Goal: Information Seeking & Learning: Learn about a topic

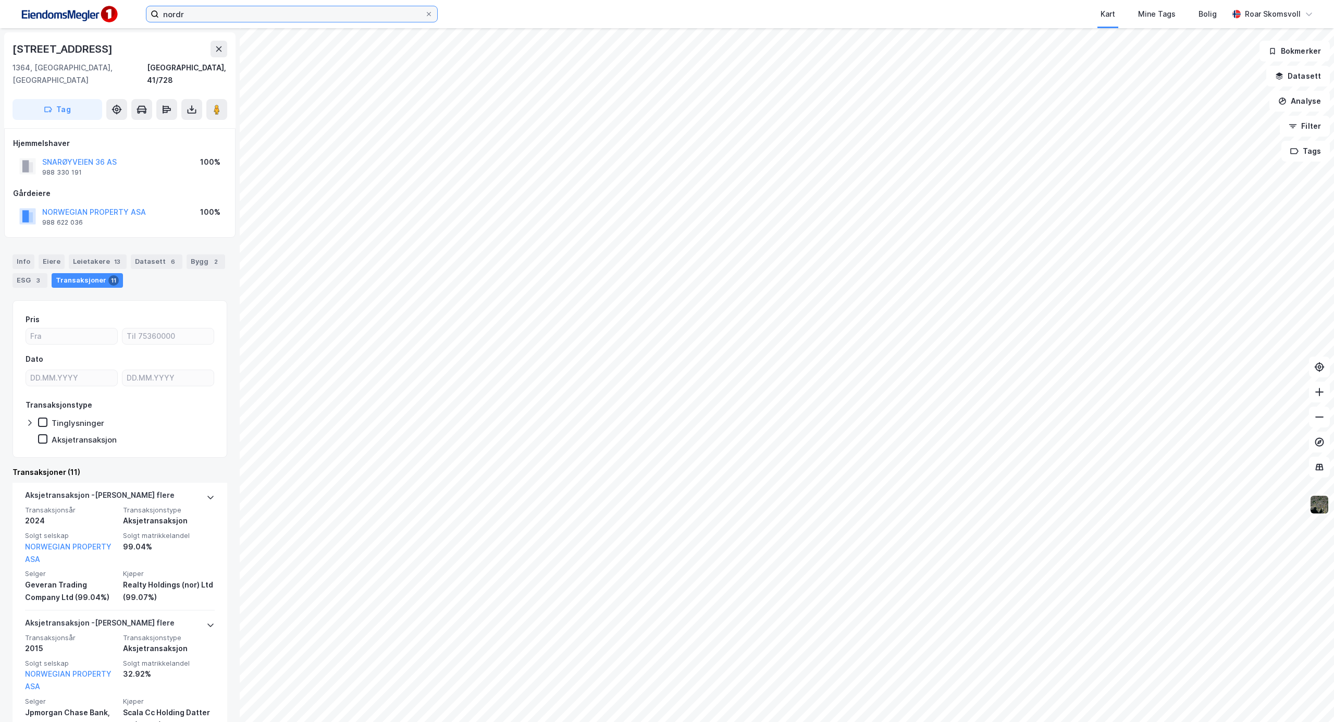
click at [266, 19] on input "nordr" at bounding box center [292, 14] width 266 height 16
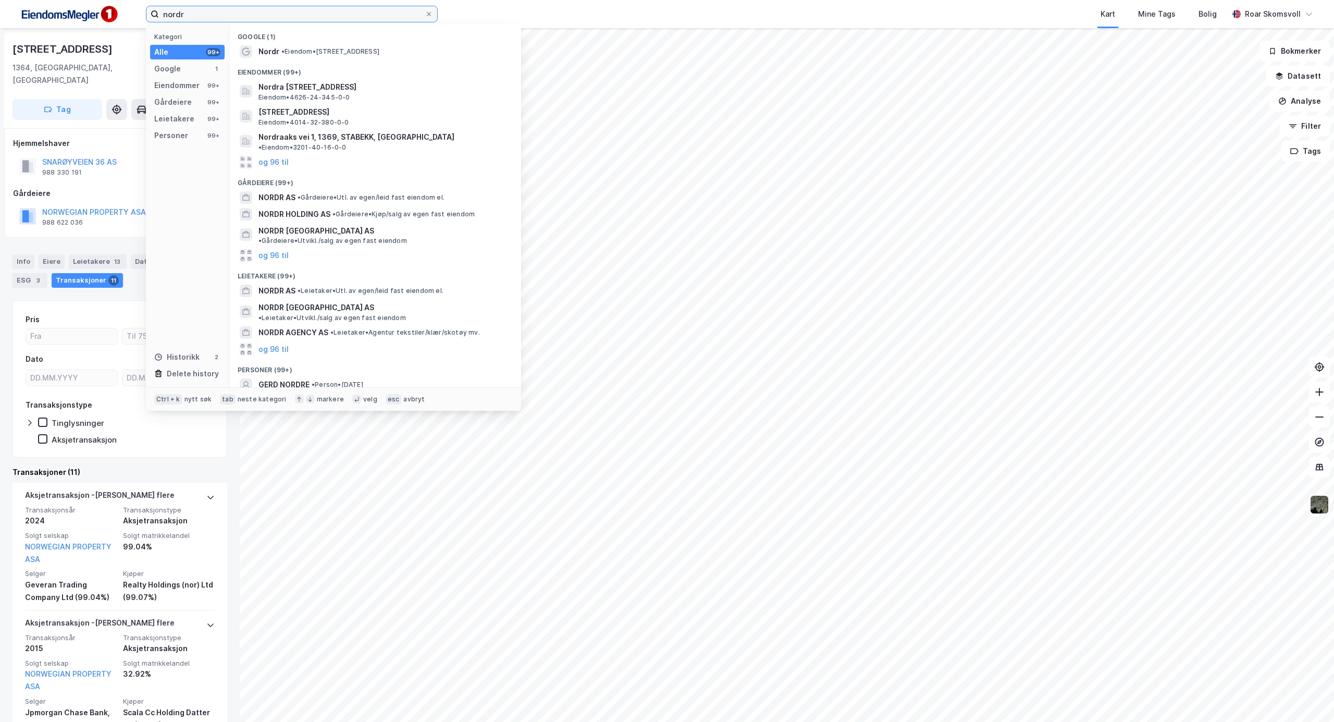
drag, startPoint x: 249, startPoint y: 14, endPoint x: 59, endPoint y: -5, distance: 190.7
click at [59, 0] on html "nordr Kategori Alle 99+ Google 1 Eiendommer 99+ Gårdeiere 99+ Leietakere 99+ Pe…" at bounding box center [667, 361] width 1334 height 722
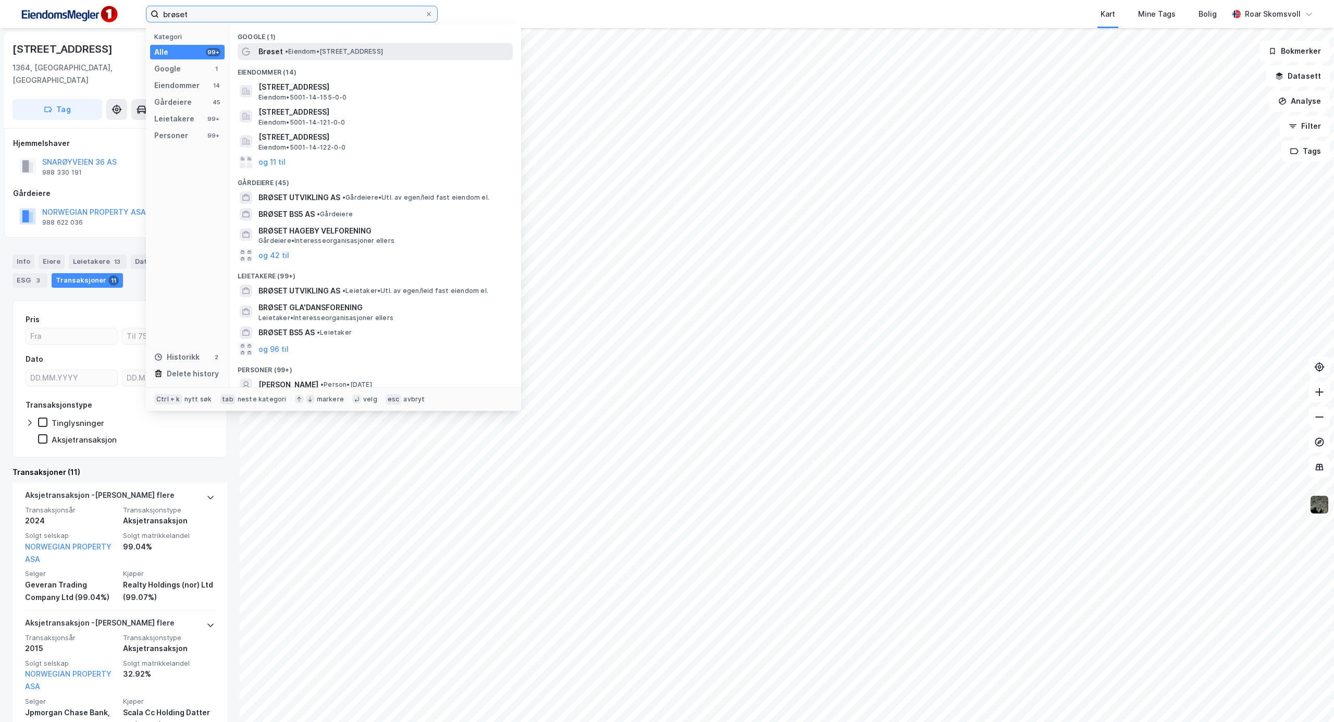
type input "brøset"
click at [274, 50] on span "Brøset" at bounding box center [271, 51] width 24 height 13
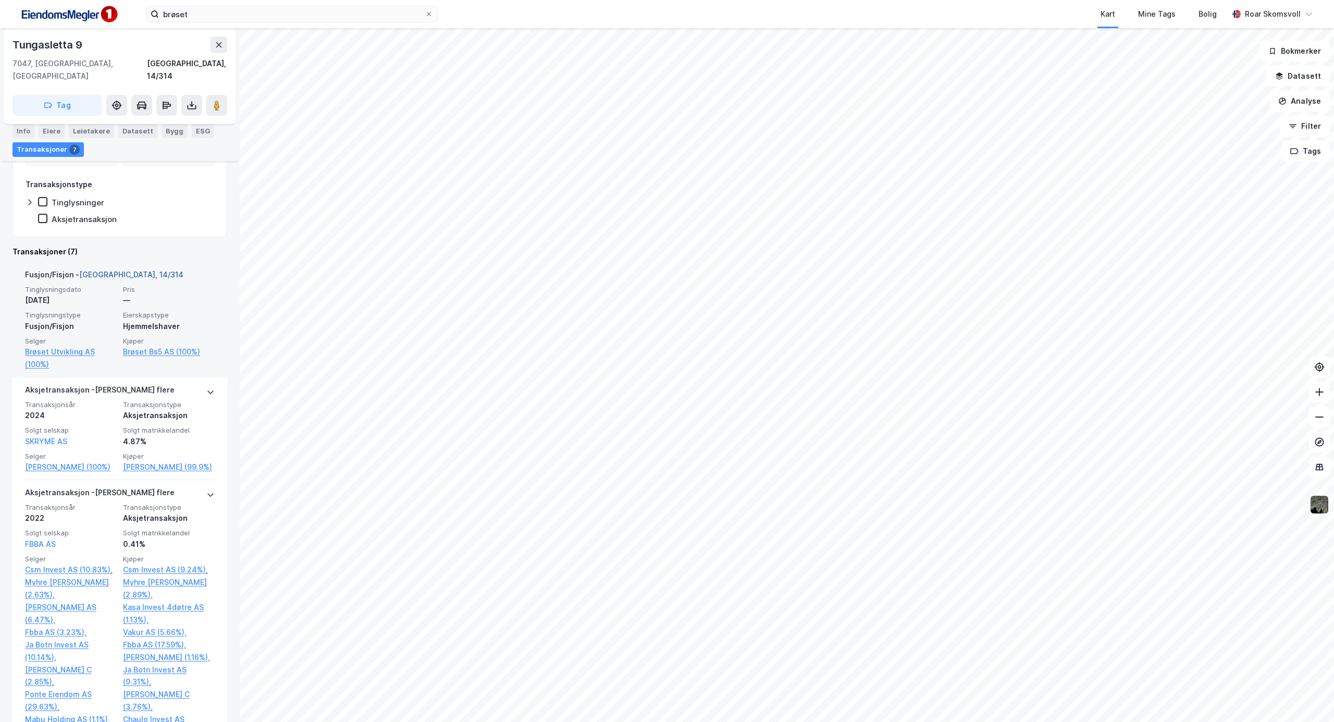
scroll to position [278, 0]
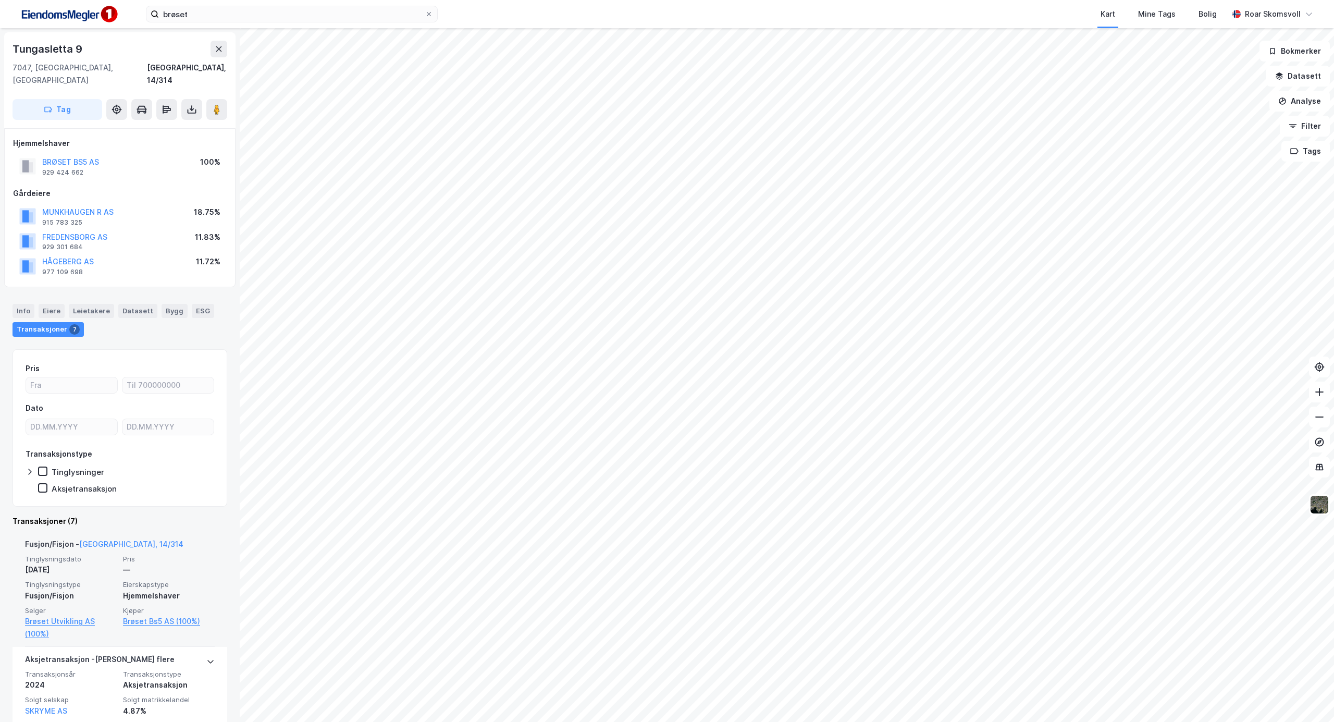
scroll to position [208, 0]
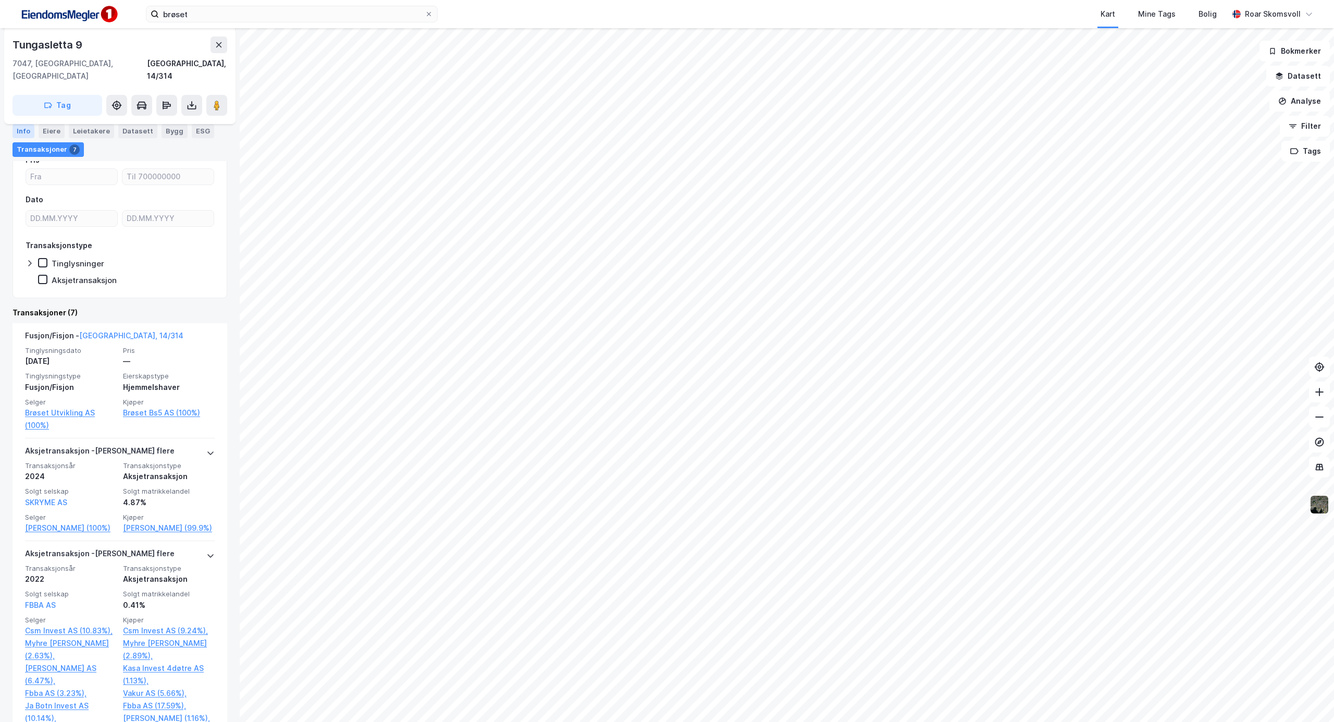
click at [23, 128] on div "Info" at bounding box center [24, 131] width 22 height 14
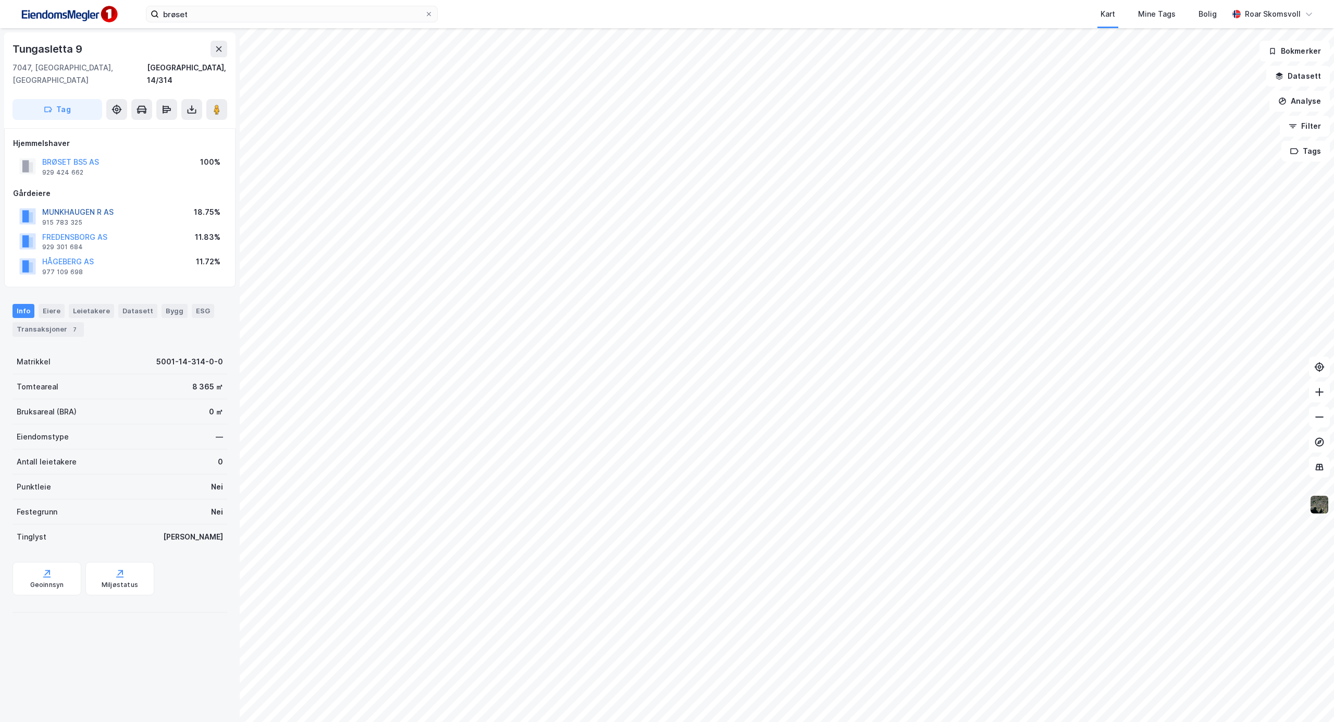
click at [0, 0] on button "MUNKHAUGEN R AS" at bounding box center [0, 0] width 0 height 0
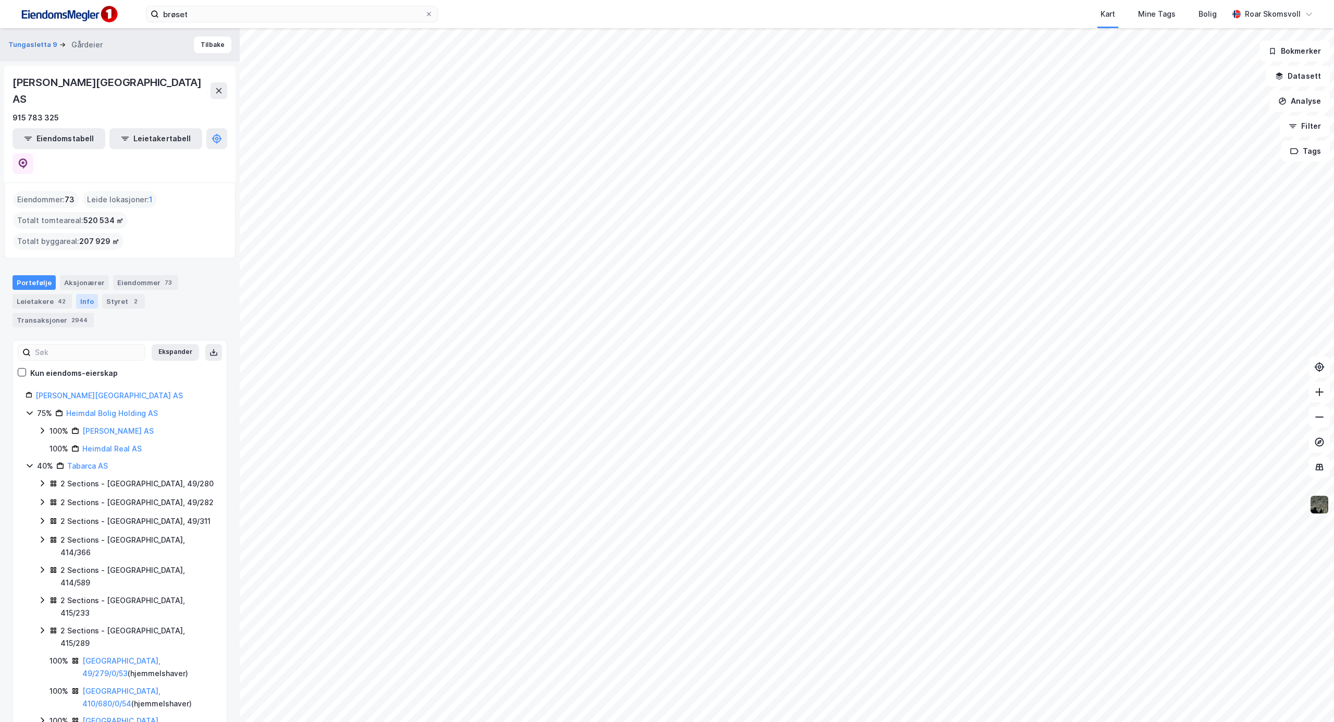
click at [88, 294] on div "Info" at bounding box center [87, 301] width 22 height 15
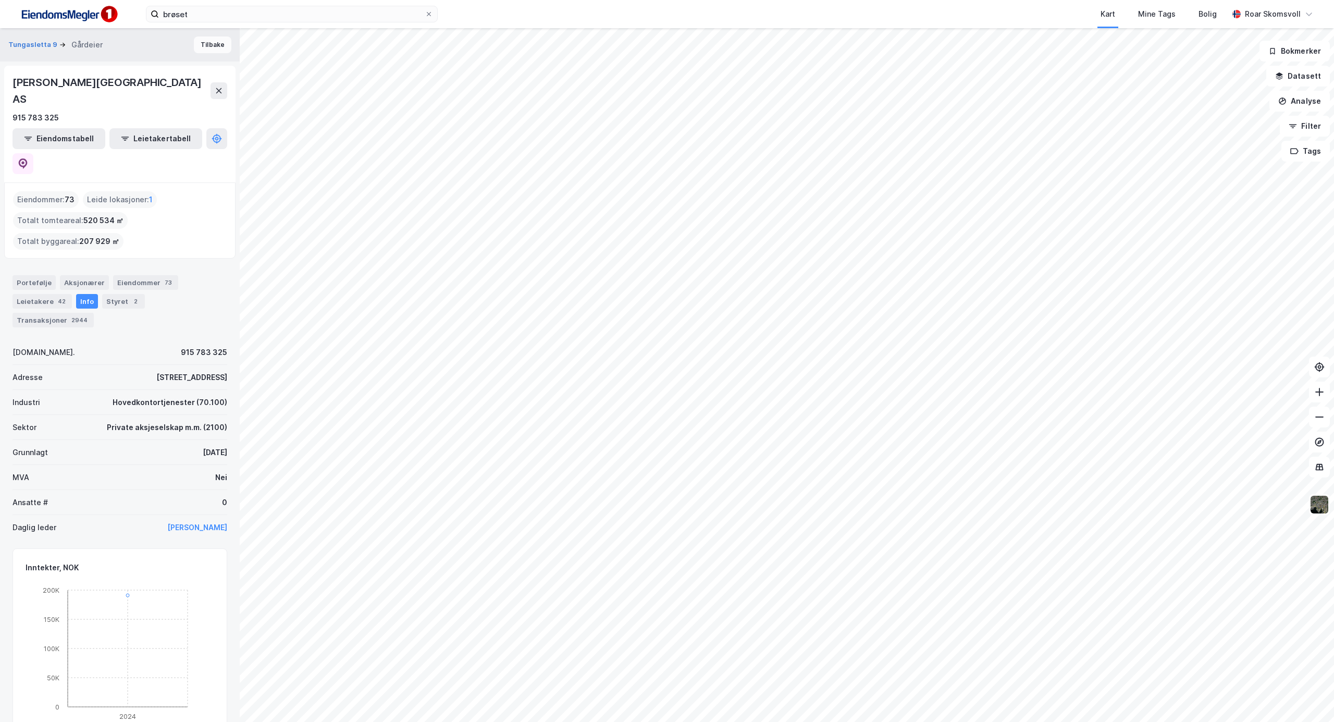
click at [205, 44] on button "Tilbake" at bounding box center [213, 44] width 38 height 17
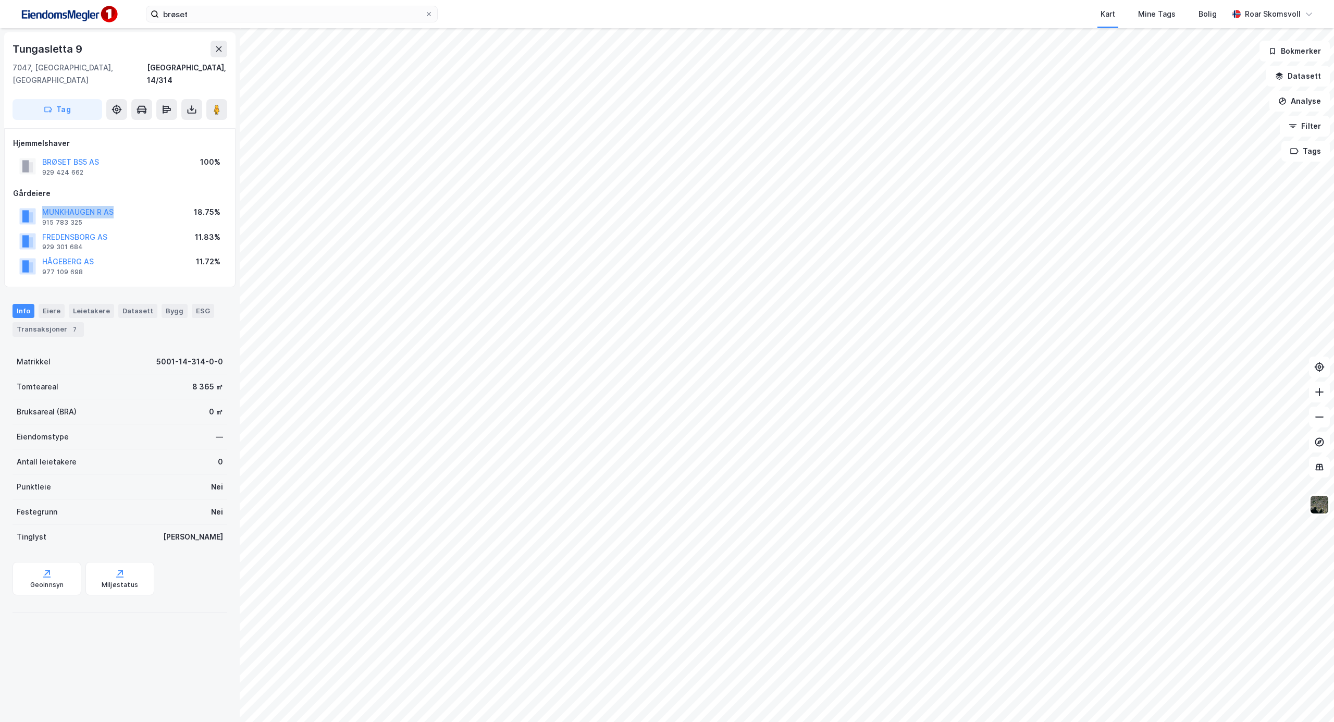
drag, startPoint x: 138, startPoint y: 196, endPoint x: 39, endPoint y: 203, distance: 99.3
click at [39, 204] on div "MUNKHAUGEN R AS 915 783 325 18.75%" at bounding box center [120, 216] width 214 height 25
copy button "MUNKHAUGEN R AS"
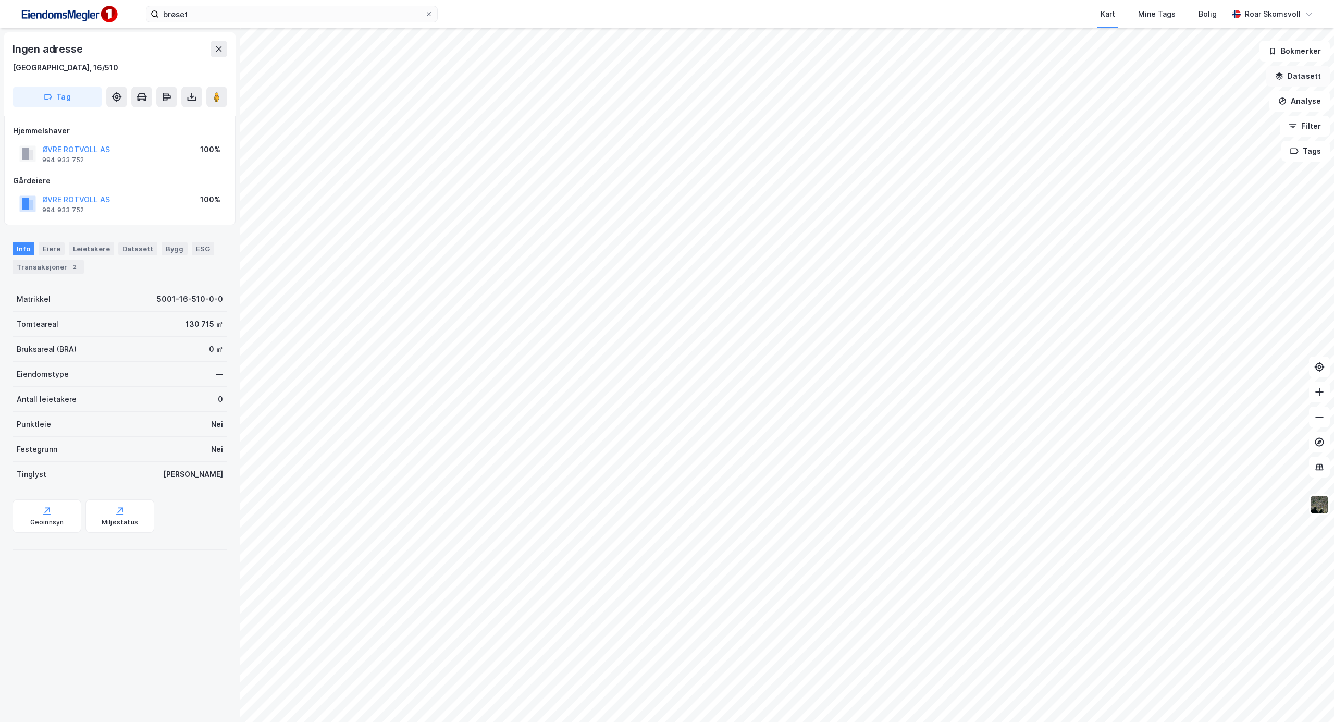
click at [1304, 76] on button "Datasett" at bounding box center [1299, 76] width 64 height 21
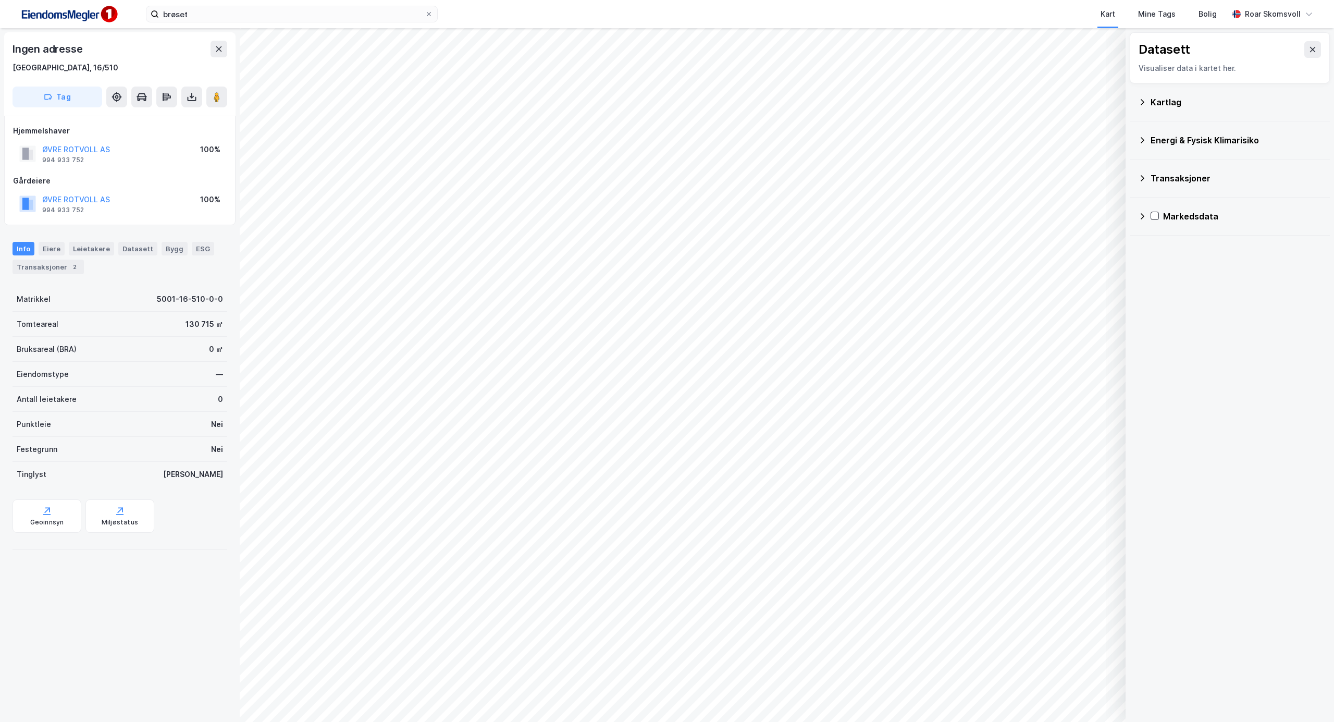
click at [1144, 102] on icon at bounding box center [1143, 102] width 4 height 6
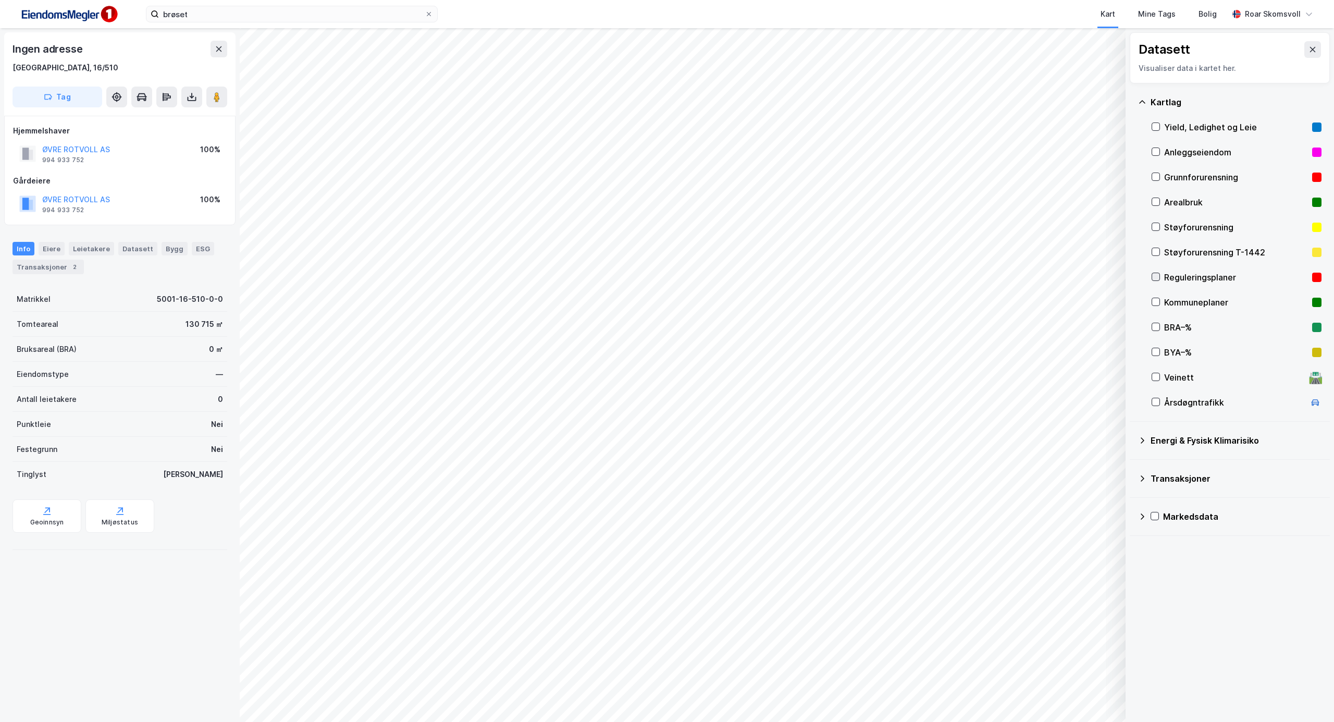
click at [1156, 275] on icon at bounding box center [1155, 276] width 7 height 7
click at [1156, 300] on icon at bounding box center [1155, 301] width 7 height 7
click at [1158, 277] on icon at bounding box center [1155, 276] width 7 height 7
click at [1158, 302] on icon at bounding box center [1155, 301] width 7 height 7
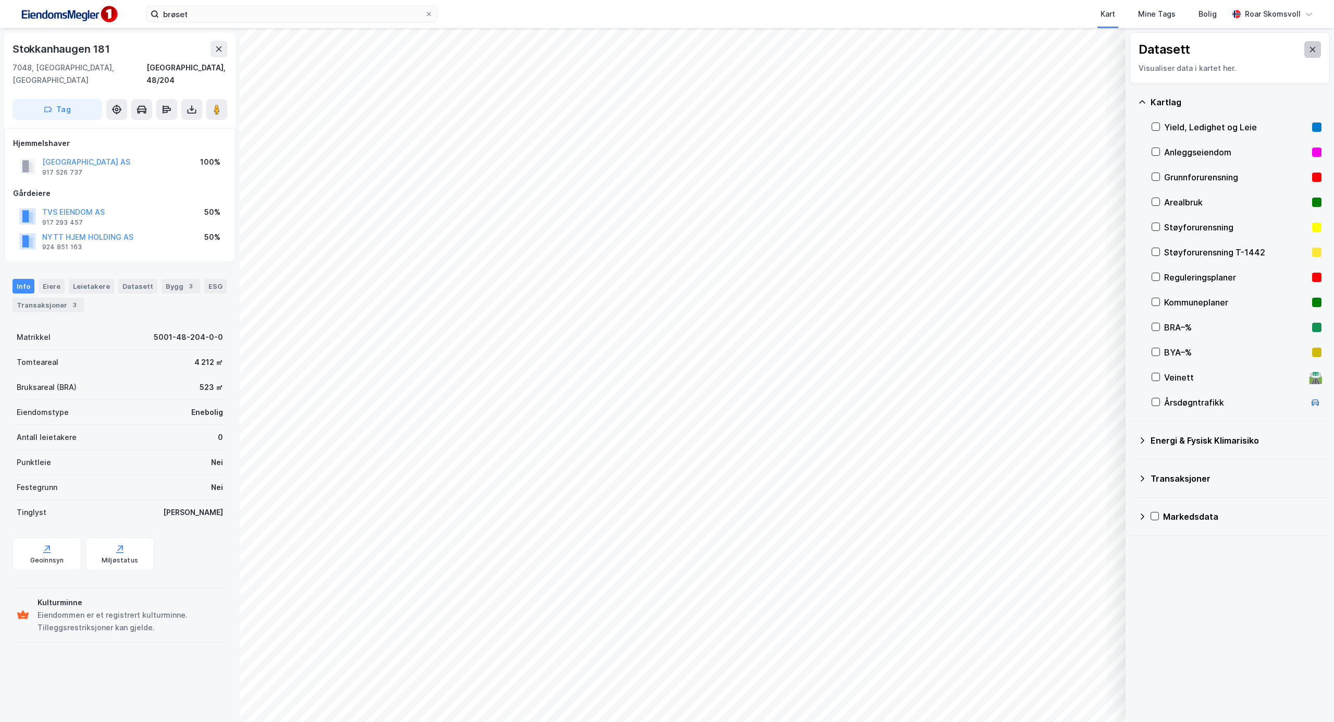
click at [1309, 50] on icon at bounding box center [1313, 49] width 8 height 8
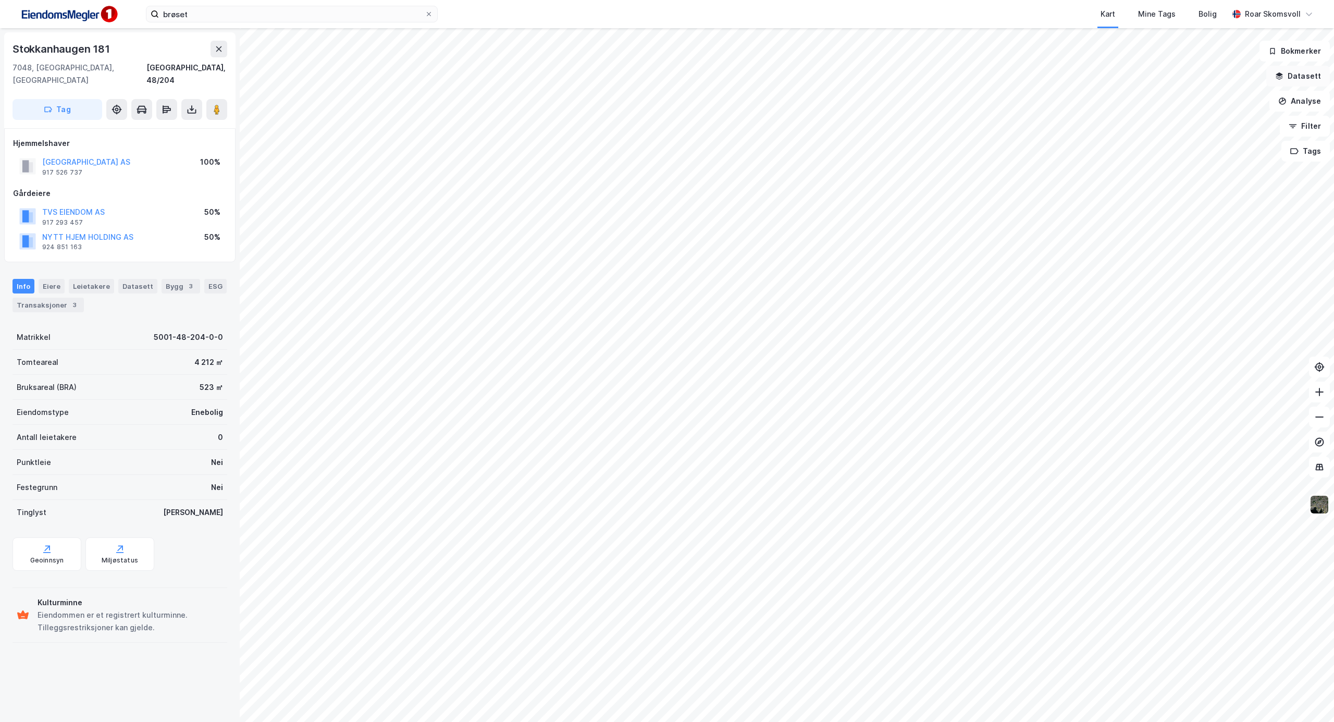
click at [1308, 79] on button "Datasett" at bounding box center [1299, 76] width 64 height 21
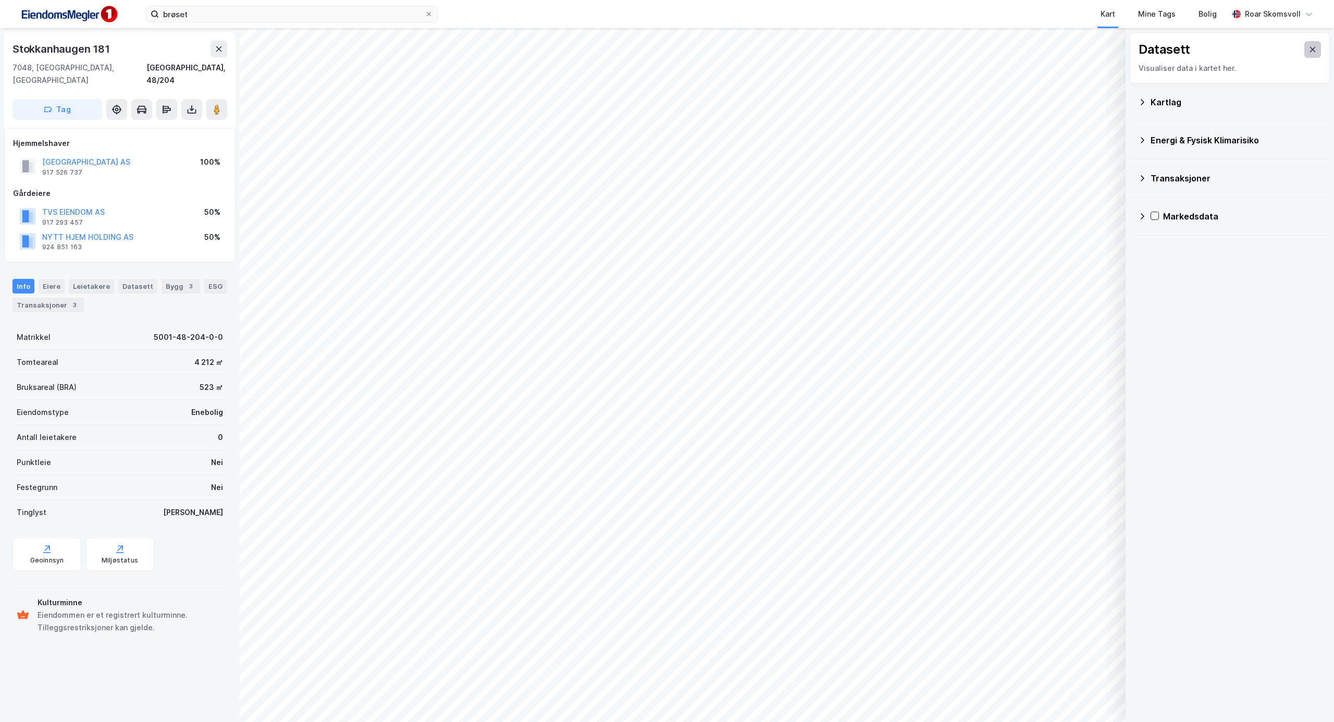
click at [1309, 53] on icon at bounding box center [1313, 49] width 8 height 8
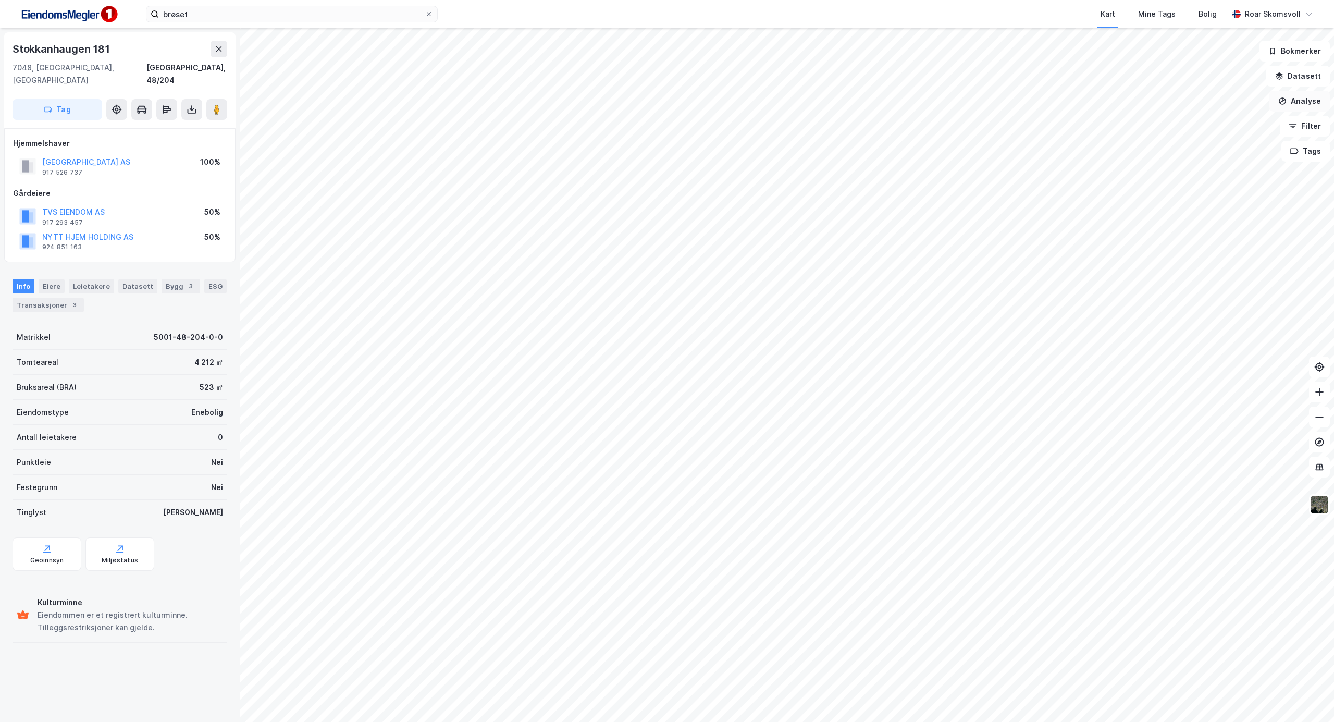
click at [1298, 102] on button "Analyse" at bounding box center [1300, 101] width 60 height 21
click at [1182, 123] on div "Tegn område" at bounding box center [1209, 123] width 91 height 9
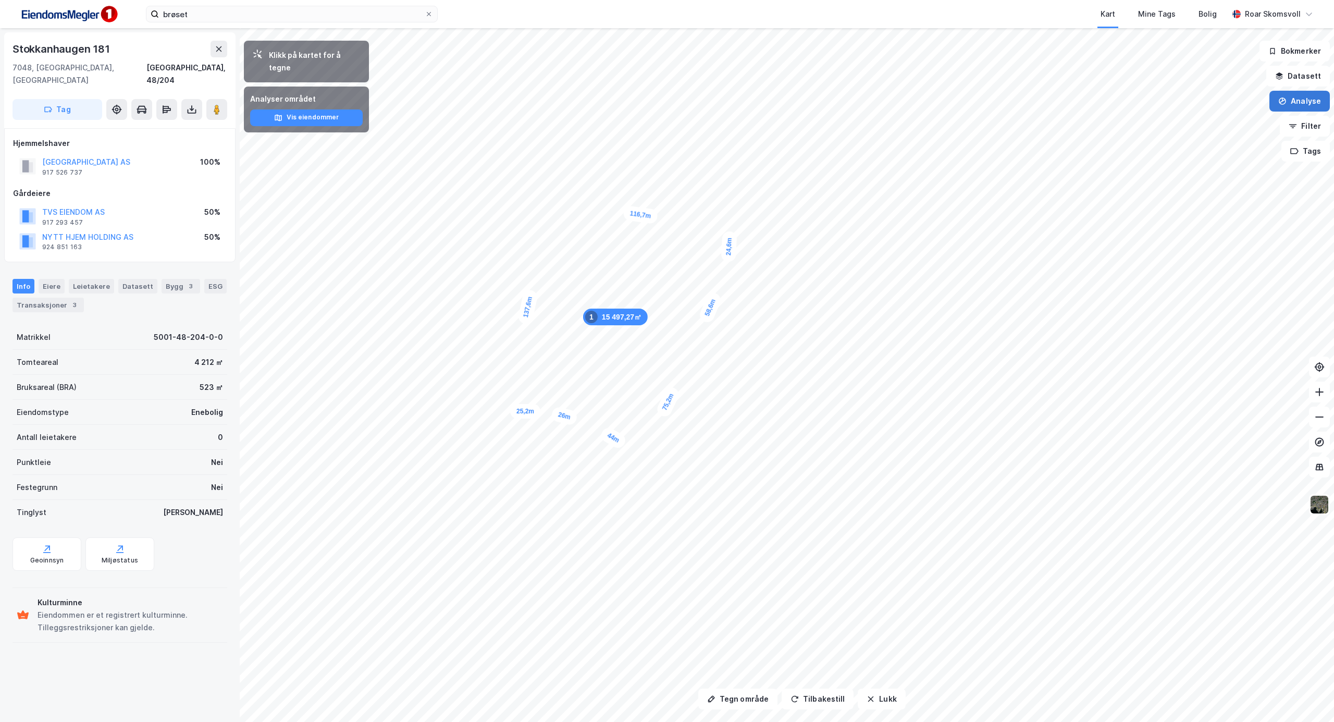
click at [1288, 103] on button "Analyse" at bounding box center [1300, 101] width 60 height 21
click at [1205, 119] on div "Tegn område" at bounding box center [1209, 123] width 91 height 9
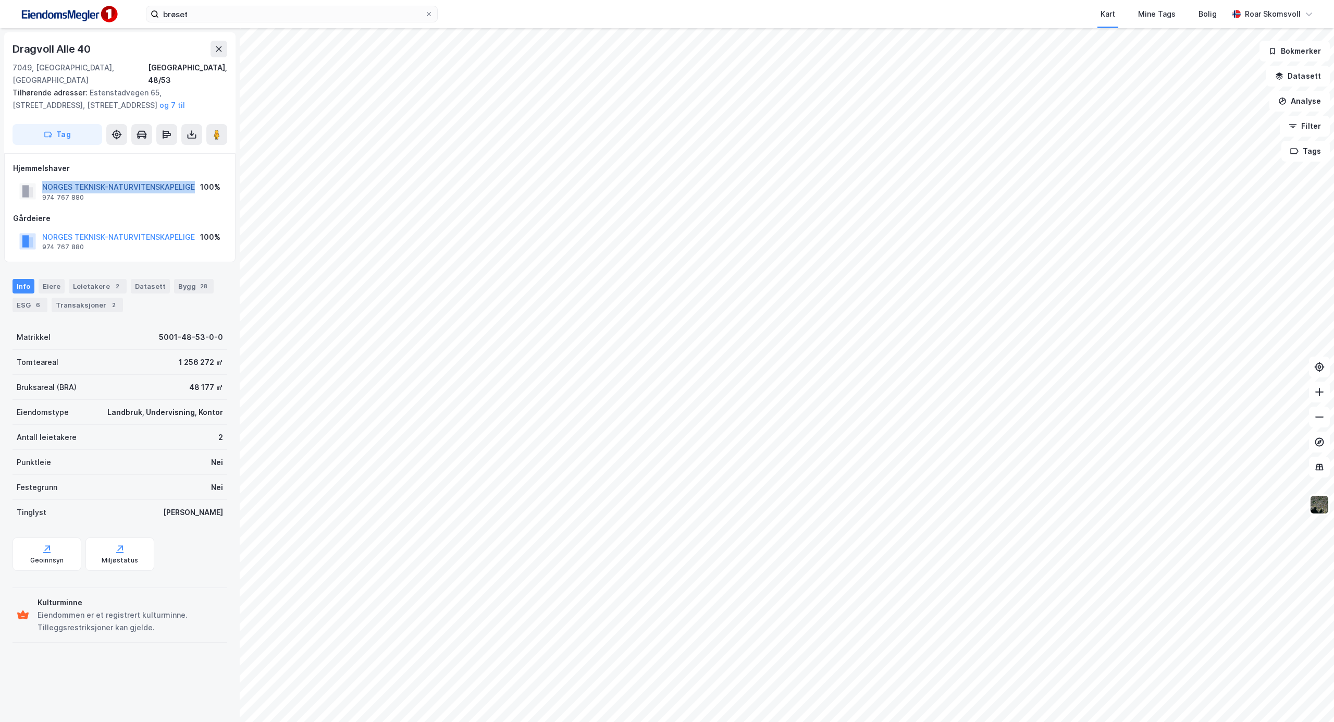
drag, startPoint x: 41, startPoint y: 171, endPoint x: 193, endPoint y: 177, distance: 152.3
click at [193, 181] on div "NORGES TEKNISK-NATURVITENSKAPELIGE 974 767 880" at bounding box center [107, 191] width 176 height 21
copy button "NORGES TEKNISK-NATURVITENSKAPELIGE"
click at [1321, 511] on img at bounding box center [1320, 505] width 20 height 20
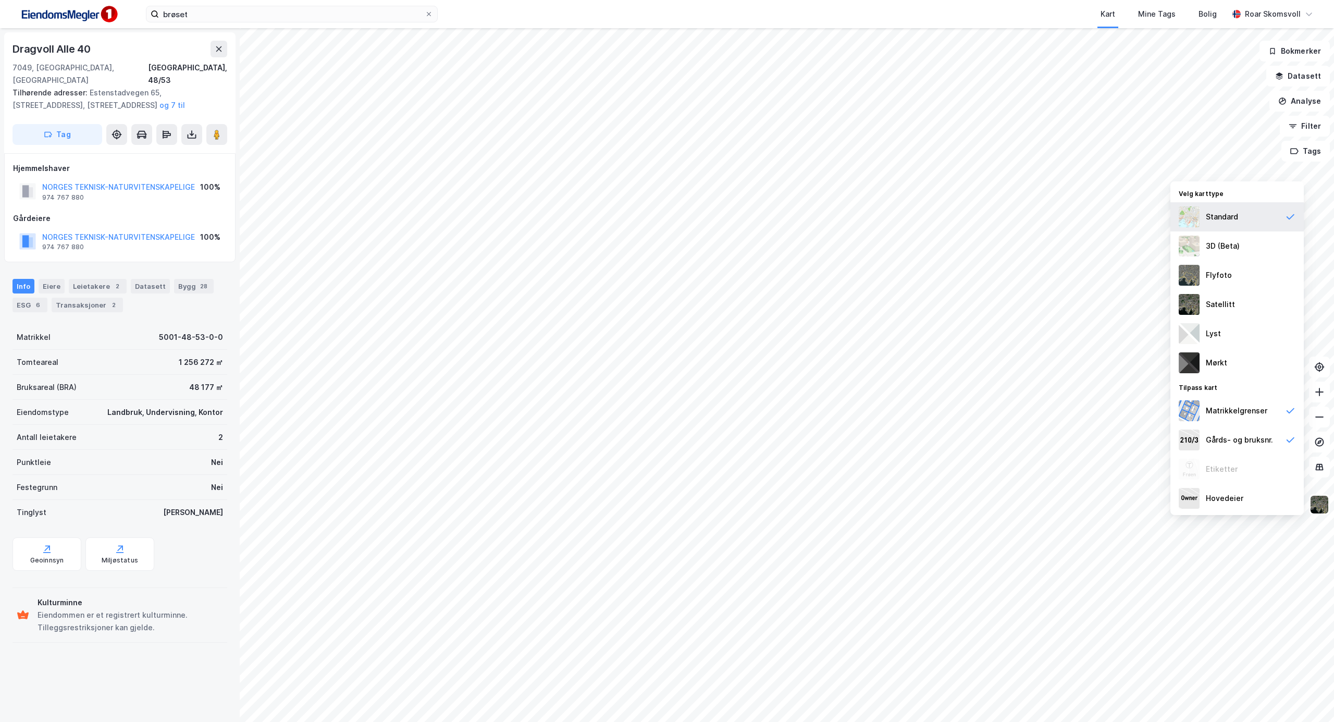
click at [1216, 215] on div "Standard" at bounding box center [1222, 217] width 32 height 13
click at [1208, 250] on div "3D (Beta)" at bounding box center [1223, 246] width 34 height 13
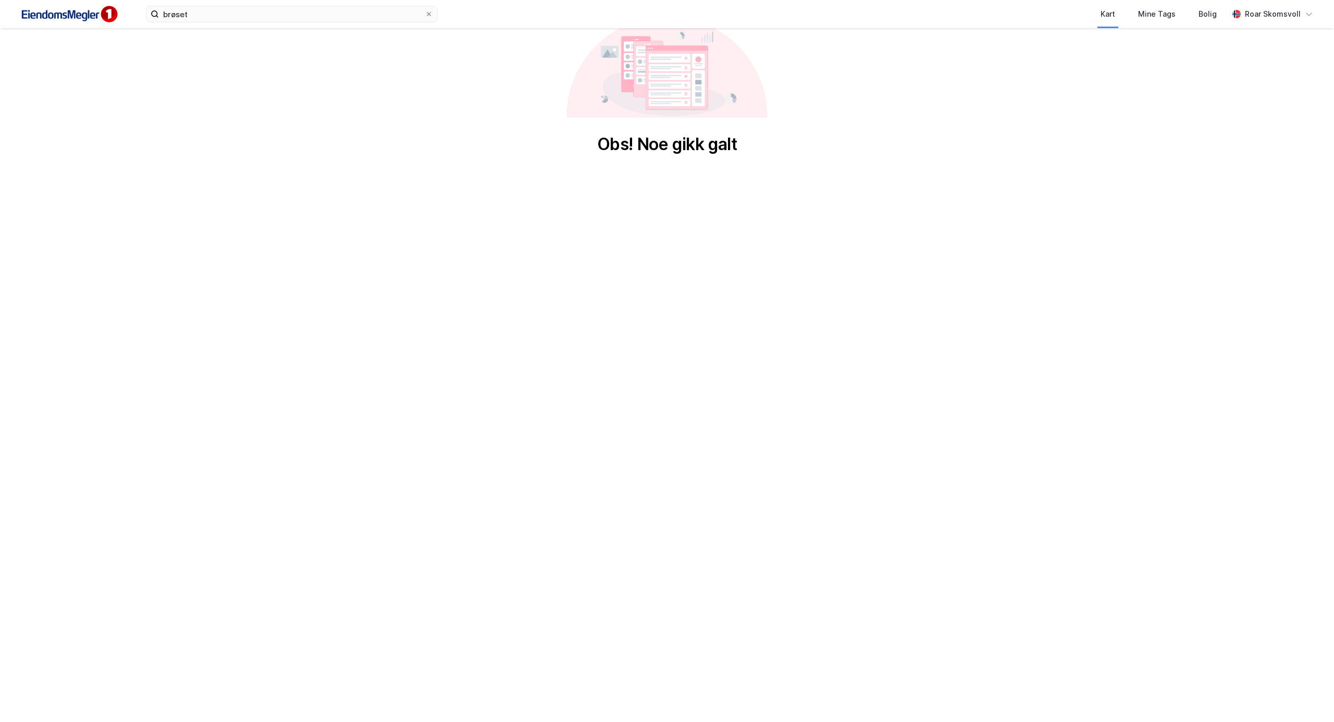
click at [1317, 501] on div "brøset Kart Mine Tags Bolig [PERSON_NAME] Obs! Noe gikk galt" at bounding box center [667, 361] width 1334 height 722
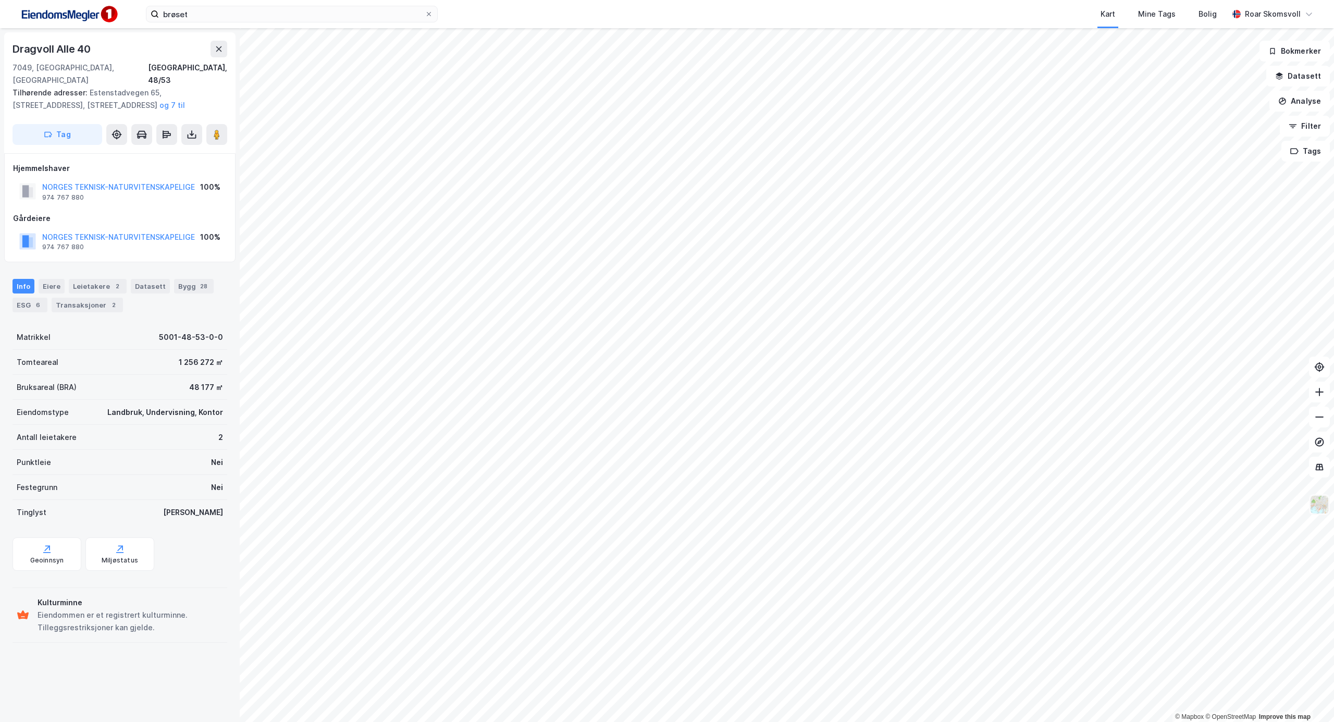
click at [1321, 507] on img at bounding box center [1320, 505] width 20 height 20
